Goal: Task Accomplishment & Management: Use online tool/utility

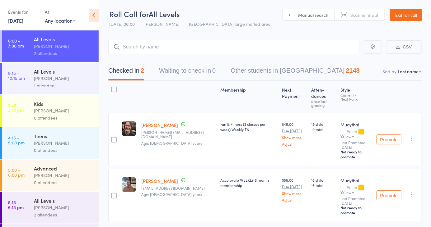
click at [178, 47] on input "search" at bounding box center [233, 47] width 251 height 14
click at [313, 14] on span "Manual search" at bounding box center [313, 15] width 30 height 6
click at [309, 15] on span "Manual search" at bounding box center [313, 15] width 30 height 6
click at [230, 47] on input "search" at bounding box center [233, 47] width 251 height 14
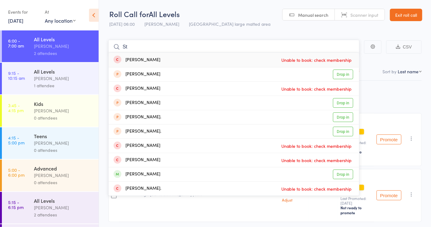
type input "S"
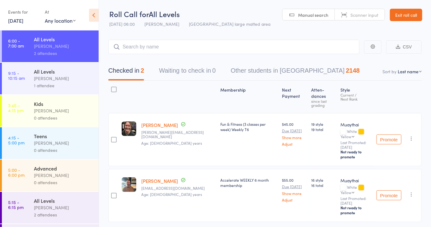
click at [348, 10] on link "Scanner input" at bounding box center [360, 15] width 50 height 12
click at [273, 48] on input "search" at bounding box center [233, 47] width 251 height 14
type input "5934"
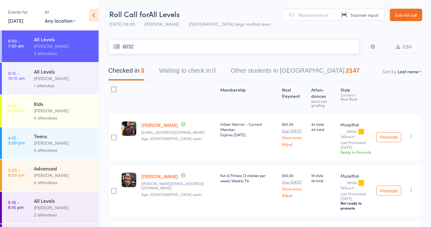
type input "6032"
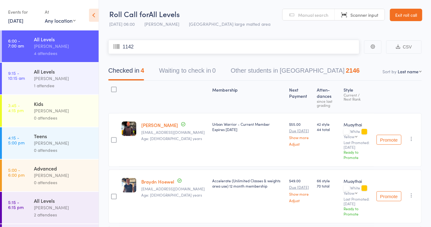
type input "1142"
type input "6092"
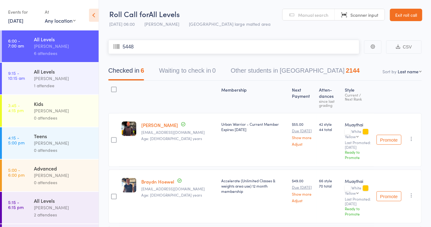
type input "5448"
click at [313, 15] on span "Manual search" at bounding box center [313, 15] width 30 height 6
click at [251, 48] on input "search" at bounding box center [233, 47] width 251 height 14
click at [172, 46] on input "search" at bounding box center [233, 47] width 251 height 14
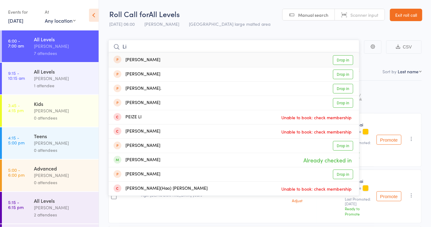
type input "Li"
click at [182, 161] on div "[PERSON_NAME] Already checked in" at bounding box center [233, 160] width 250 height 14
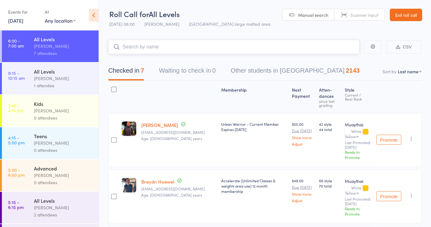
click at [177, 45] on input "search" at bounding box center [233, 47] width 251 height 14
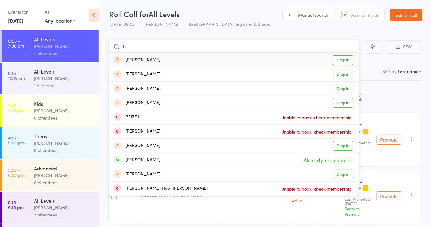
click at [391, 77] on nav "Checked in 7 Waiting to check in 0 Other students in [GEOGRAPHIC_DATA] 2143" at bounding box center [265, 72] width 328 height 16
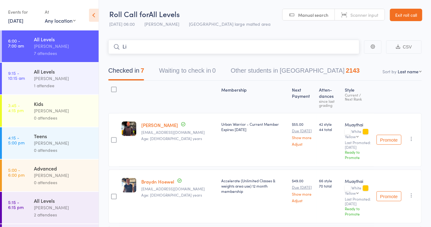
type input "Li"
click at [414, 70] on select "First name Last name Birthday [DATE]? Behind on payments? Check in time Next pa…" at bounding box center [409, 71] width 24 height 6
select select "4"
click at [397, 68] on select "First name Last name Birthday [DATE]? Behind on payments? Check in time Next pa…" at bounding box center [409, 71] width 24 height 6
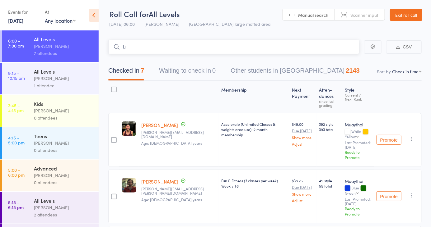
click at [172, 45] on input "Li" at bounding box center [233, 47] width 251 height 14
type input "L"
click at [360, 16] on span "Scanner input" at bounding box center [364, 15] width 28 height 6
click at [306, 50] on input "search" at bounding box center [233, 47] width 251 height 14
click at [285, 48] on input "search" at bounding box center [233, 47] width 251 height 14
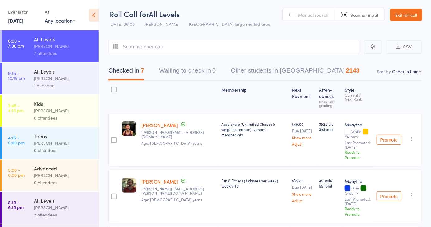
click at [266, 16] on header "Roll Call for All Levels [DATE] 06:00 [PERSON_NAME] Miami large matted area Man…" at bounding box center [265, 15] width 332 height 30
click at [358, 17] on span "Scanner input" at bounding box center [364, 15] width 28 height 6
click at [312, 16] on span "Manual search" at bounding box center [313, 15] width 30 height 6
click at [306, 18] on link "Manual search" at bounding box center [308, 15] width 52 height 12
click at [309, 20] on link "Manual search" at bounding box center [308, 15] width 52 height 12
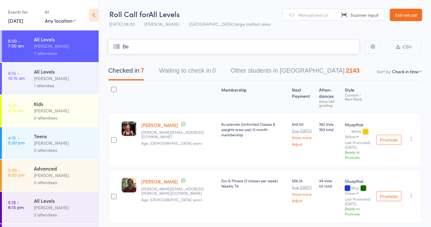
type input "Ben"
type input "Pa"
type input "Rk"
type input "Er"
click at [314, 17] on span "Manual search" at bounding box center [313, 15] width 30 height 6
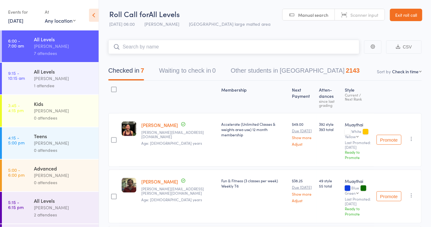
click at [199, 48] on input "search" at bounding box center [233, 47] width 251 height 14
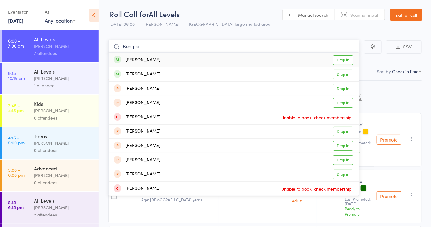
type input "Ben par"
click at [346, 76] on link "Drop in" at bounding box center [343, 75] width 20 height 10
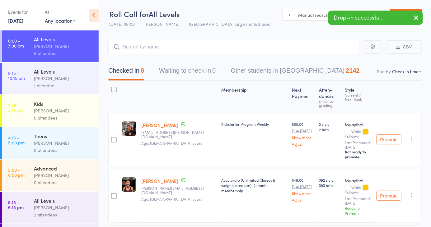
click at [362, 9] on link "Scanner input" at bounding box center [360, 15] width 50 height 12
click at [215, 48] on input "search" at bounding box center [233, 47] width 251 height 14
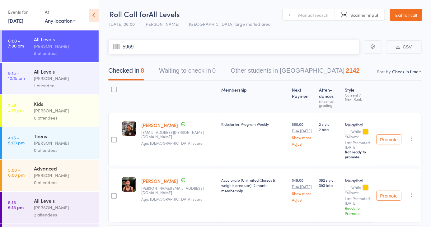
type input "5969"
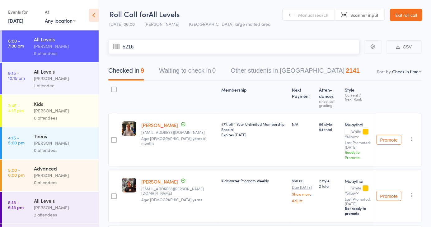
type input "5216"
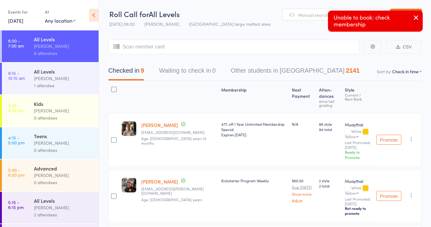
click at [257, 22] on header "Roll Call for All Levels [DATE] 06:00 [PERSON_NAME] Miami large matted area Man…" at bounding box center [265, 15] width 332 height 30
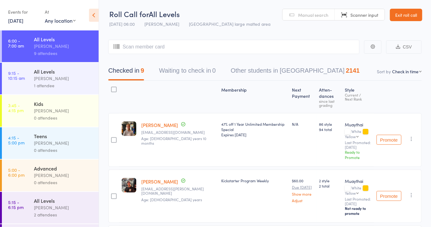
click at [256, 28] on header "Roll Call for All Levels [DATE] 06:00 [PERSON_NAME] Miami large matted area Man…" at bounding box center [265, 15] width 332 height 30
click at [259, 20] on header "Roll Call for All Levels [DATE] 06:00 [PERSON_NAME] Miami large matted area Man…" at bounding box center [265, 15] width 332 height 30
click at [309, 17] on span "Manual search" at bounding box center [313, 15] width 30 height 6
click at [201, 47] on input "search" at bounding box center [233, 47] width 251 height 14
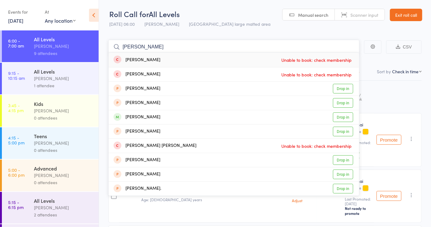
type input "[PERSON_NAME]"
click at [344, 120] on link "Drop in" at bounding box center [343, 118] width 20 height 10
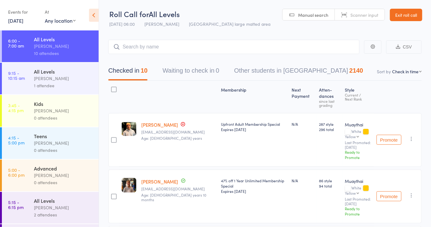
click at [356, 11] on link "Scanner input" at bounding box center [360, 15] width 50 height 12
click at [210, 48] on input "search" at bounding box center [233, 47] width 251 height 14
click at [212, 49] on input "search" at bounding box center [233, 47] width 251 height 14
click at [164, 47] on input "search" at bounding box center [233, 47] width 251 height 14
click at [258, 9] on header "Roll Call for All Levels [DATE] 06:00 [PERSON_NAME] Miami large matted area Man…" at bounding box center [265, 15] width 332 height 30
